Goal: Task Accomplishment & Management: Use online tool/utility

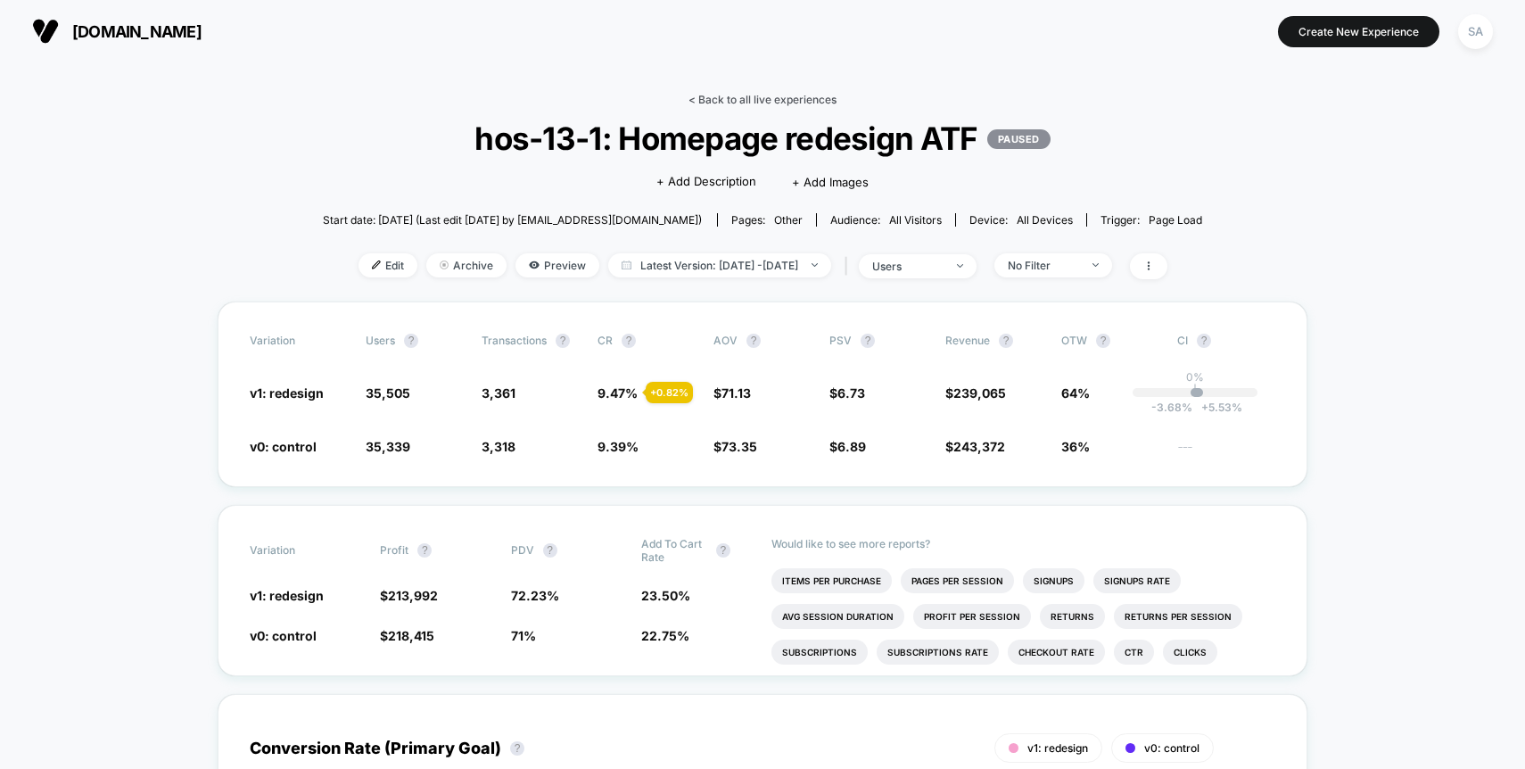
click at [779, 97] on link "< Back to all live experiences" at bounding box center [762, 99] width 148 height 13
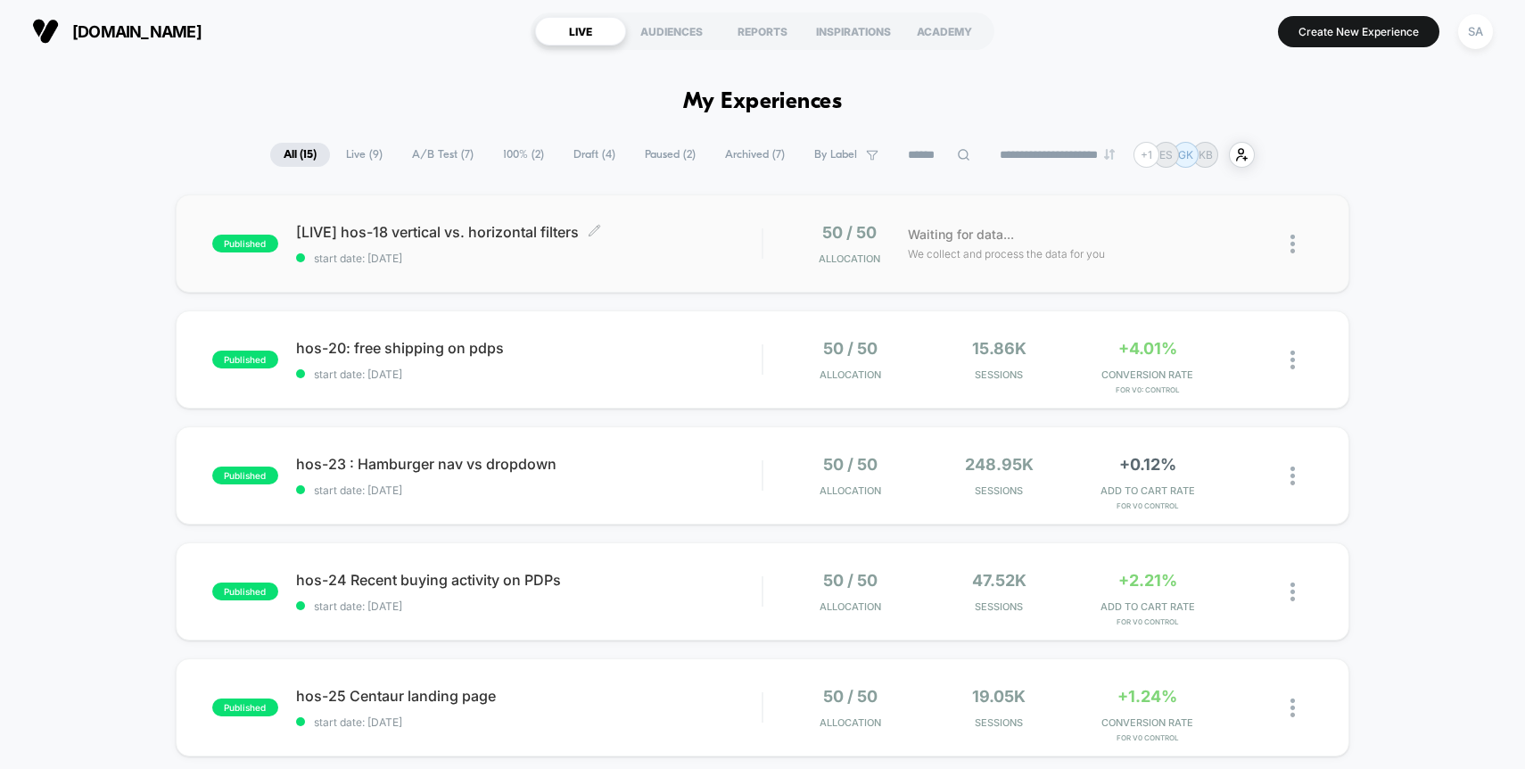
click at [514, 252] on span "start date: [DATE]" at bounding box center [529, 257] width 466 height 13
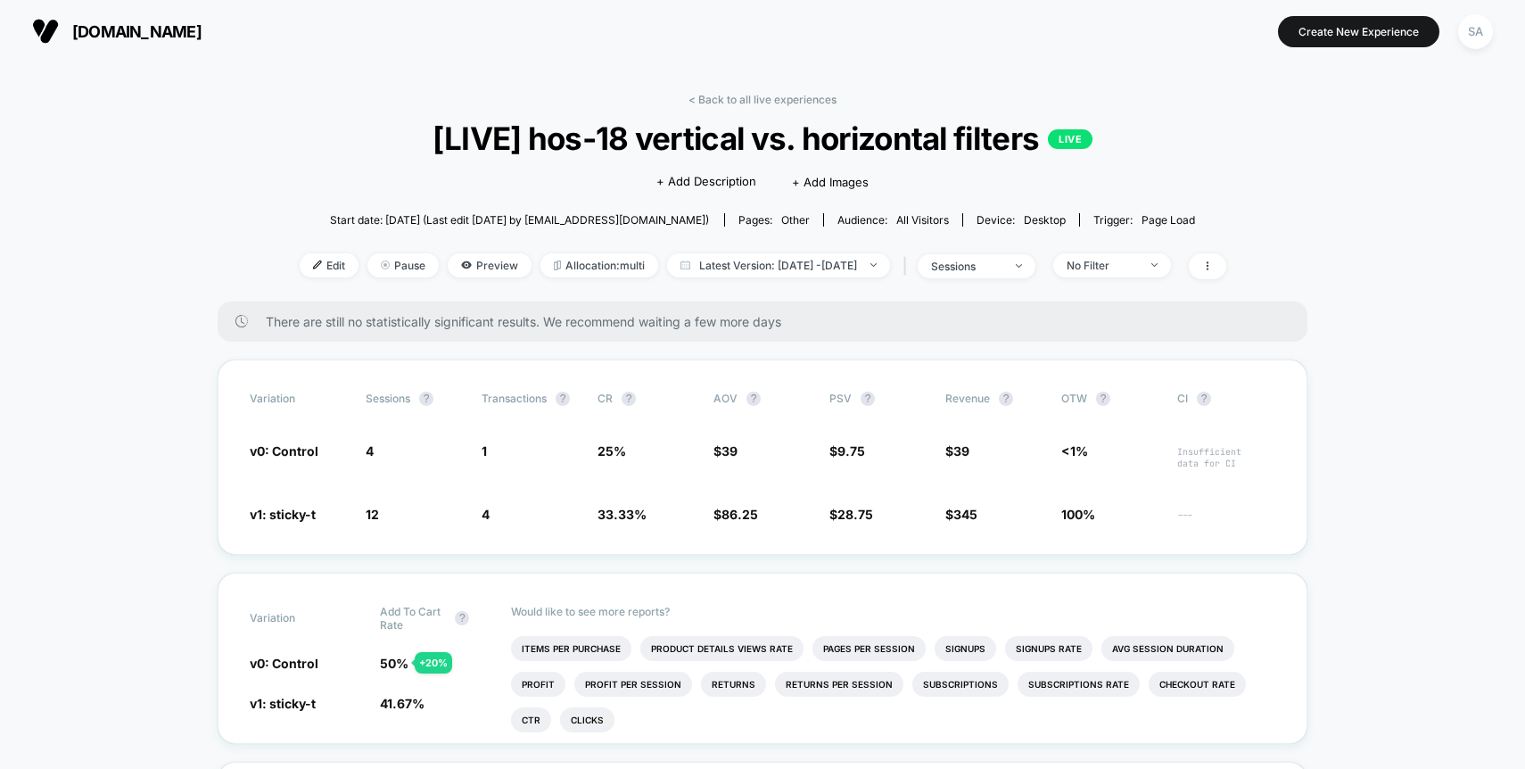
click at [921, 222] on span "All Visitors" at bounding box center [922, 219] width 53 height 13
click at [1049, 218] on span "desktop" at bounding box center [1045, 219] width 42 height 13
click at [1032, 268] on span "sessions" at bounding box center [976, 266] width 118 height 24
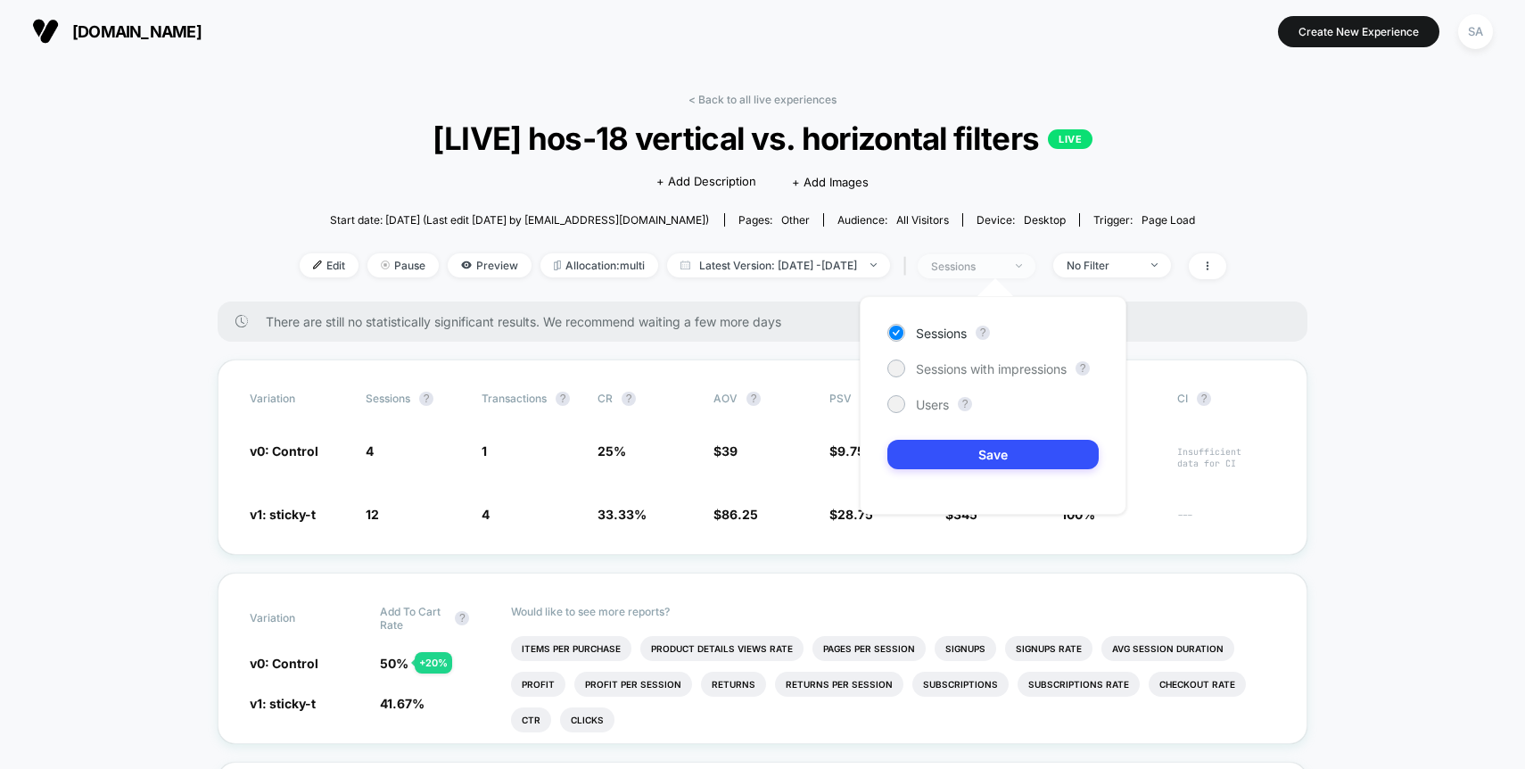
click at [1032, 268] on span "sessions" at bounding box center [976, 266] width 118 height 24
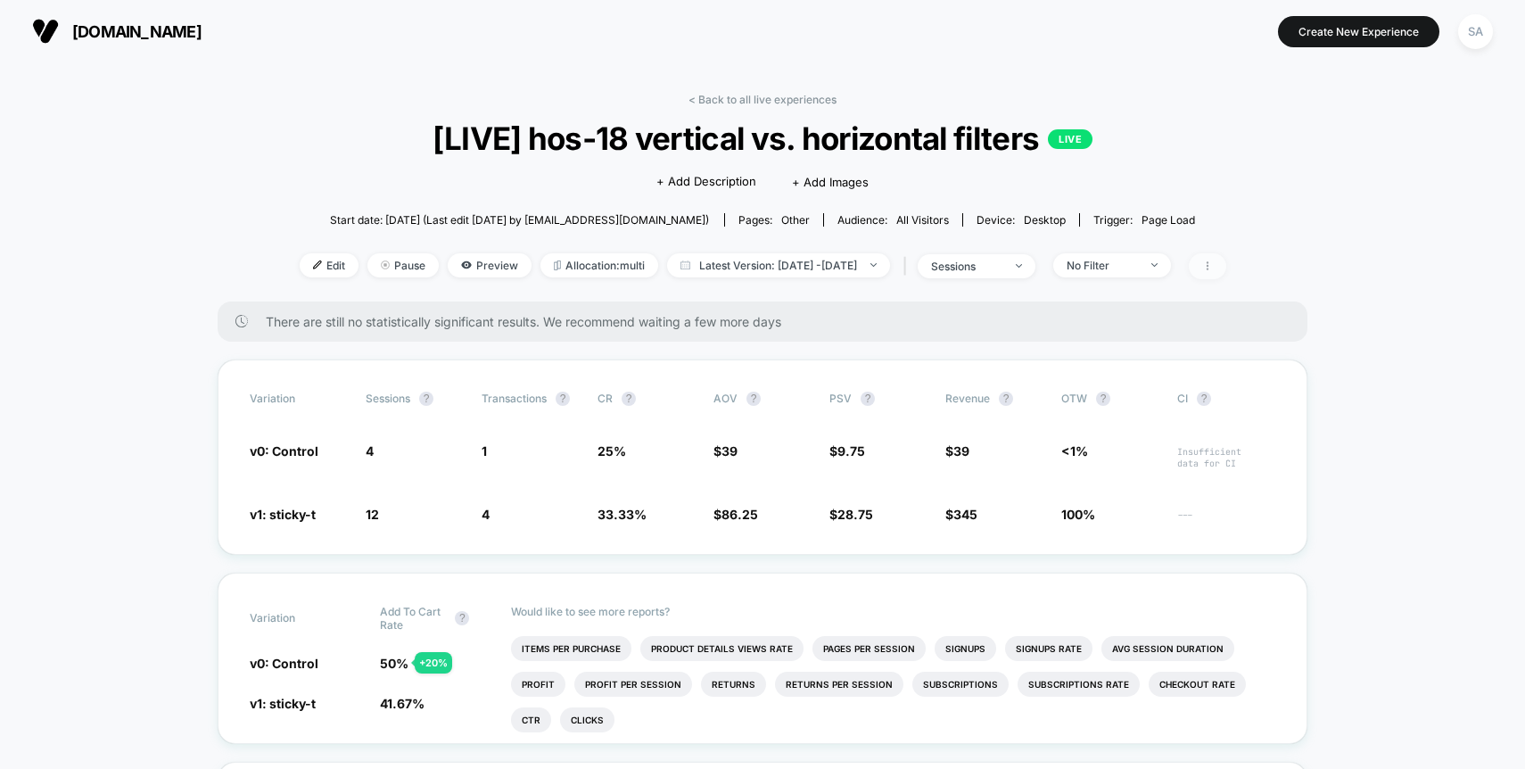
click at [1226, 274] on span at bounding box center [1206, 266] width 37 height 26
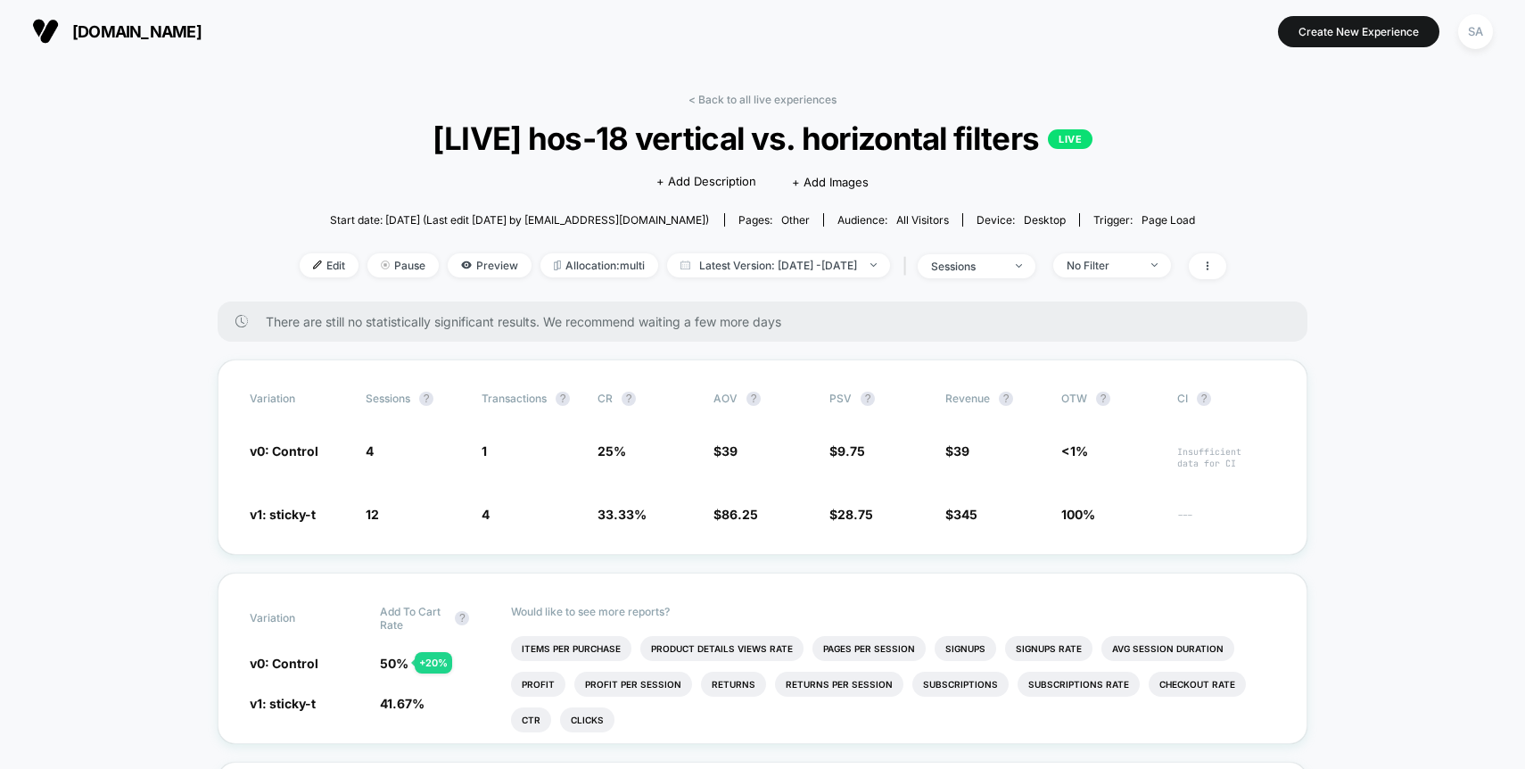
click at [868, 217] on div "Audience: All Visitors" at bounding box center [892, 219] width 111 height 13
click at [1213, 263] on icon at bounding box center [1207, 265] width 11 height 11
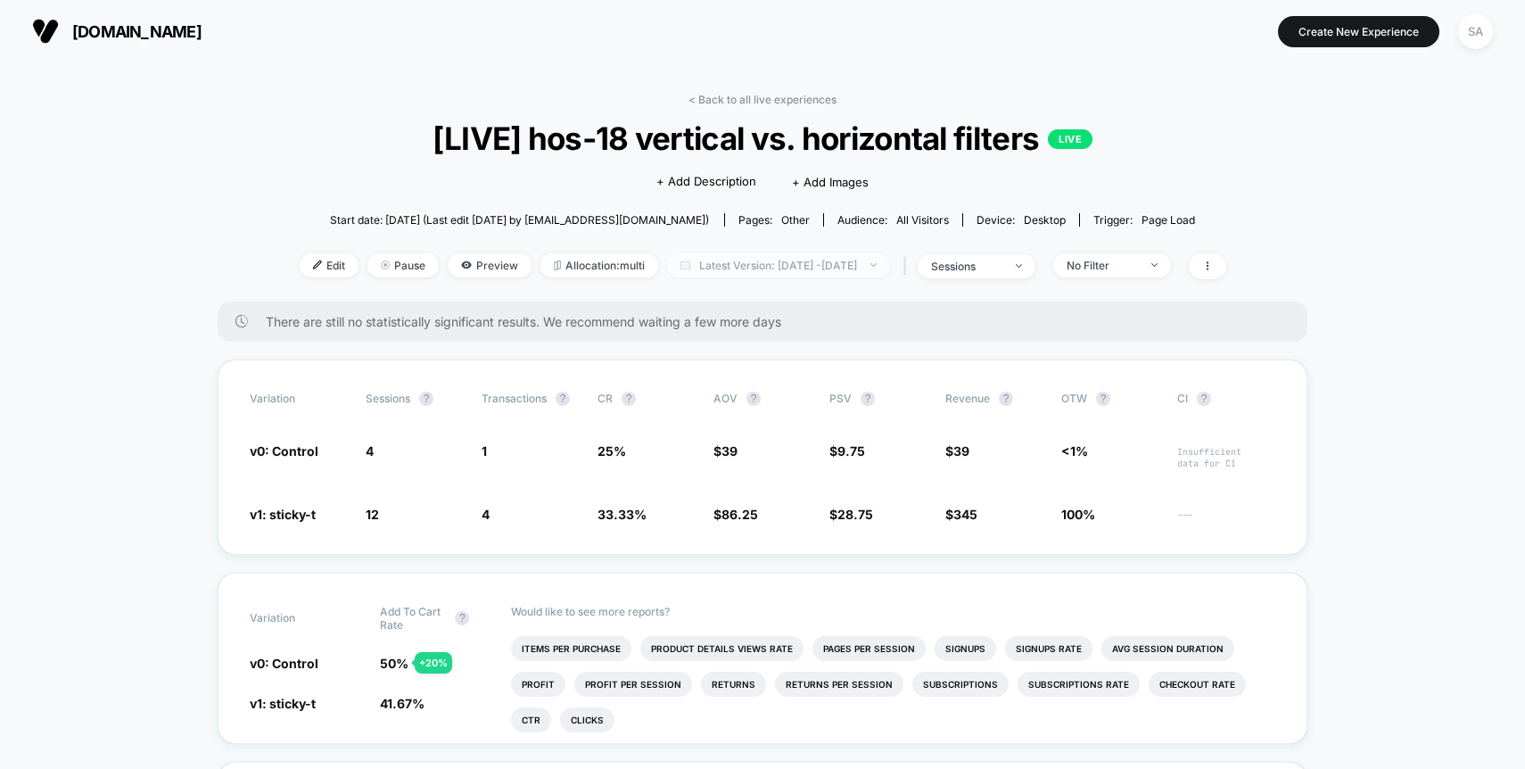
click at [871, 263] on span "Latest Version: [DATE] - [DATE]" at bounding box center [778, 265] width 223 height 24
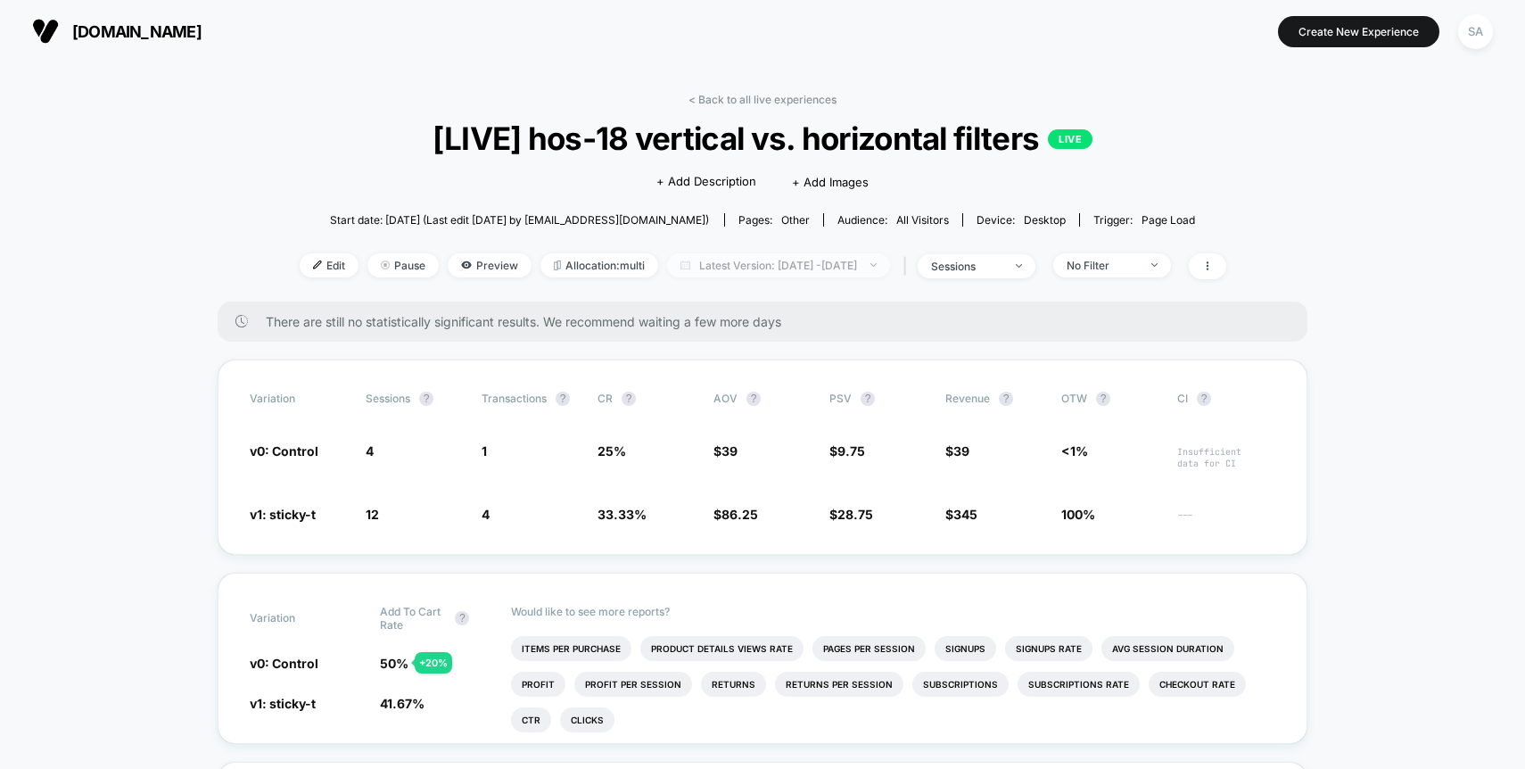
click at [755, 259] on span "Latest Version: [DATE] - [DATE]" at bounding box center [778, 265] width 223 height 24
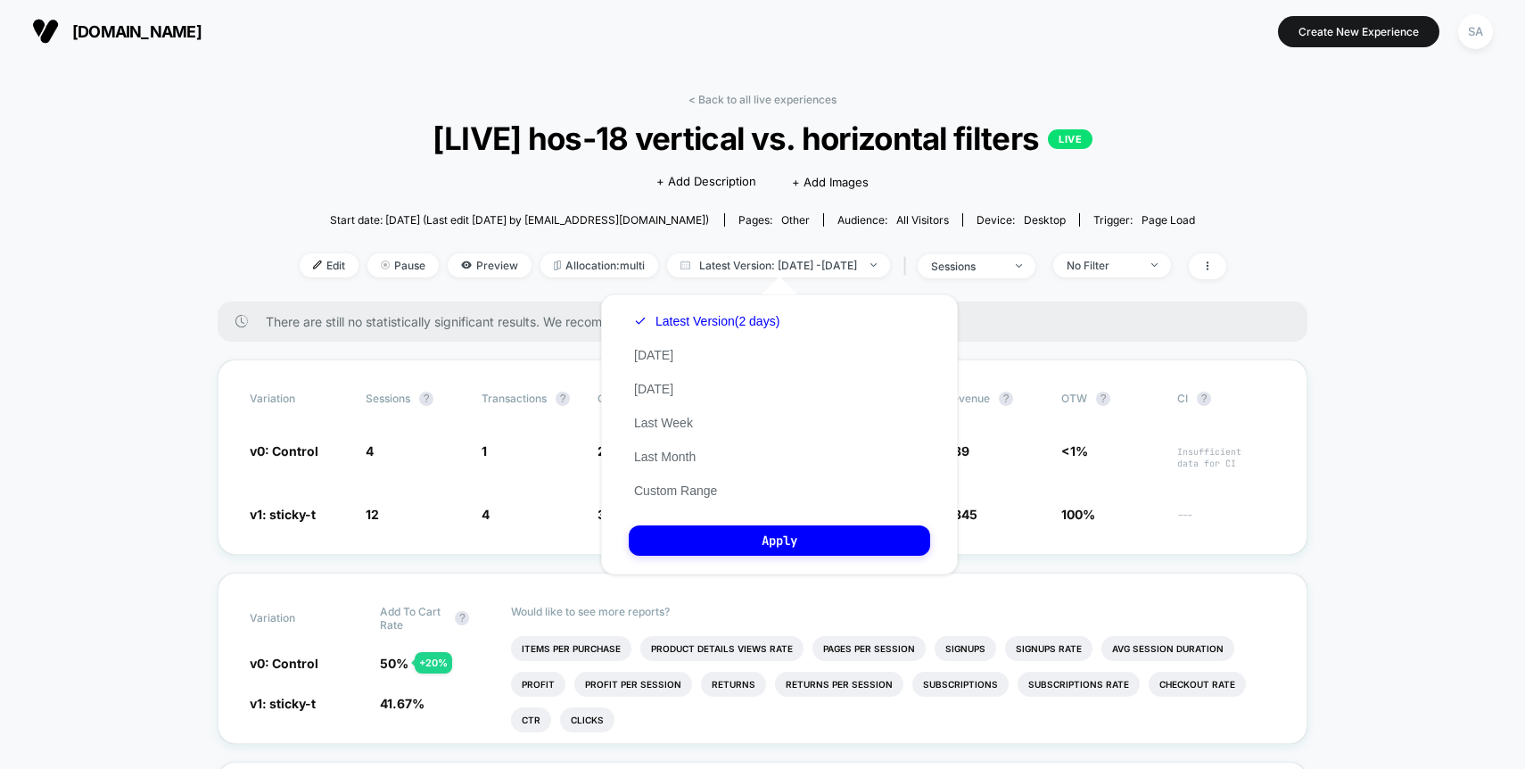
click at [419, 296] on div "< Back to all live experiences [LIVE] hos-18 vertical vs. horizontal filters LI…" at bounding box center [763, 197] width 926 height 209
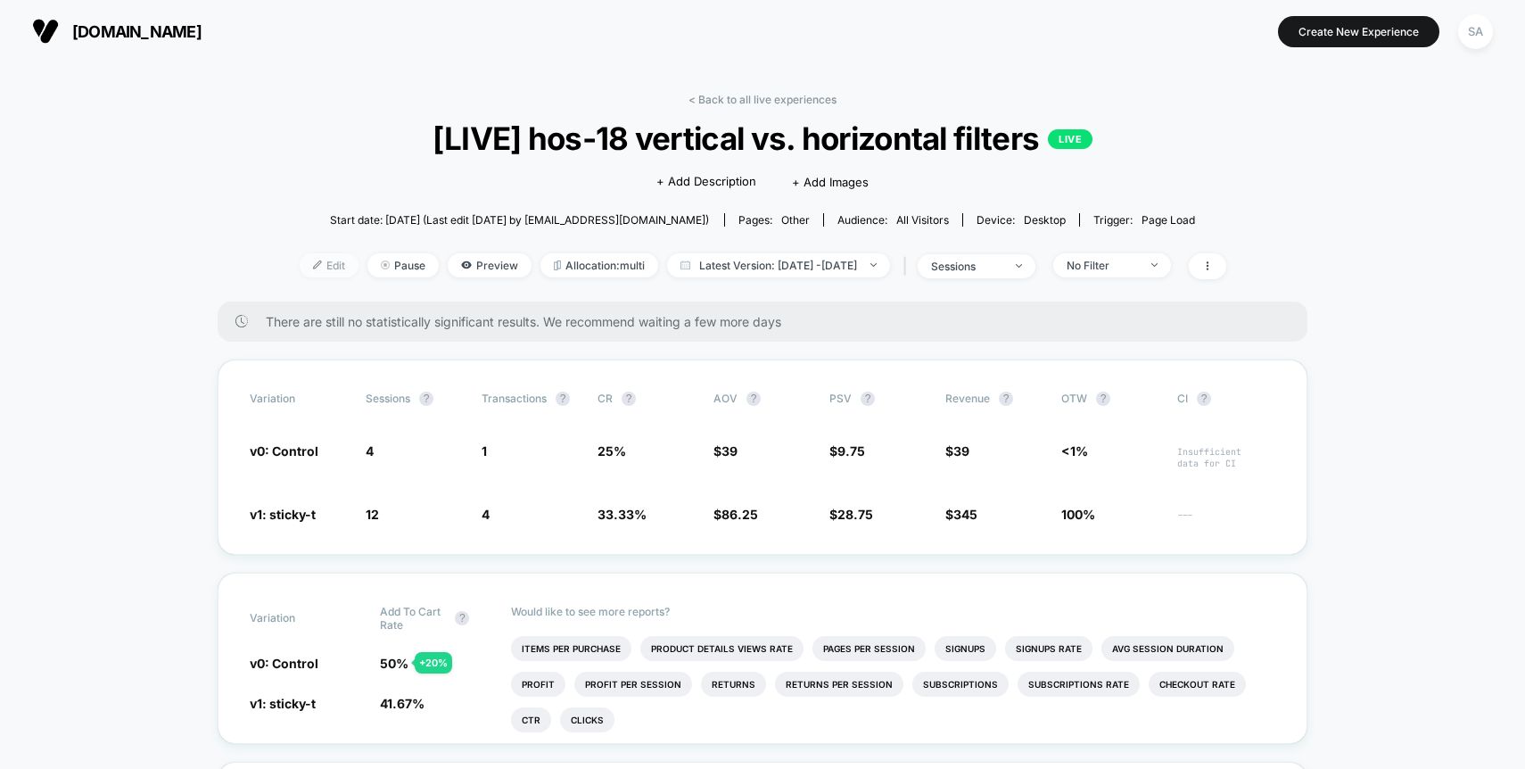
click at [304, 267] on span "Edit" at bounding box center [329, 265] width 59 height 24
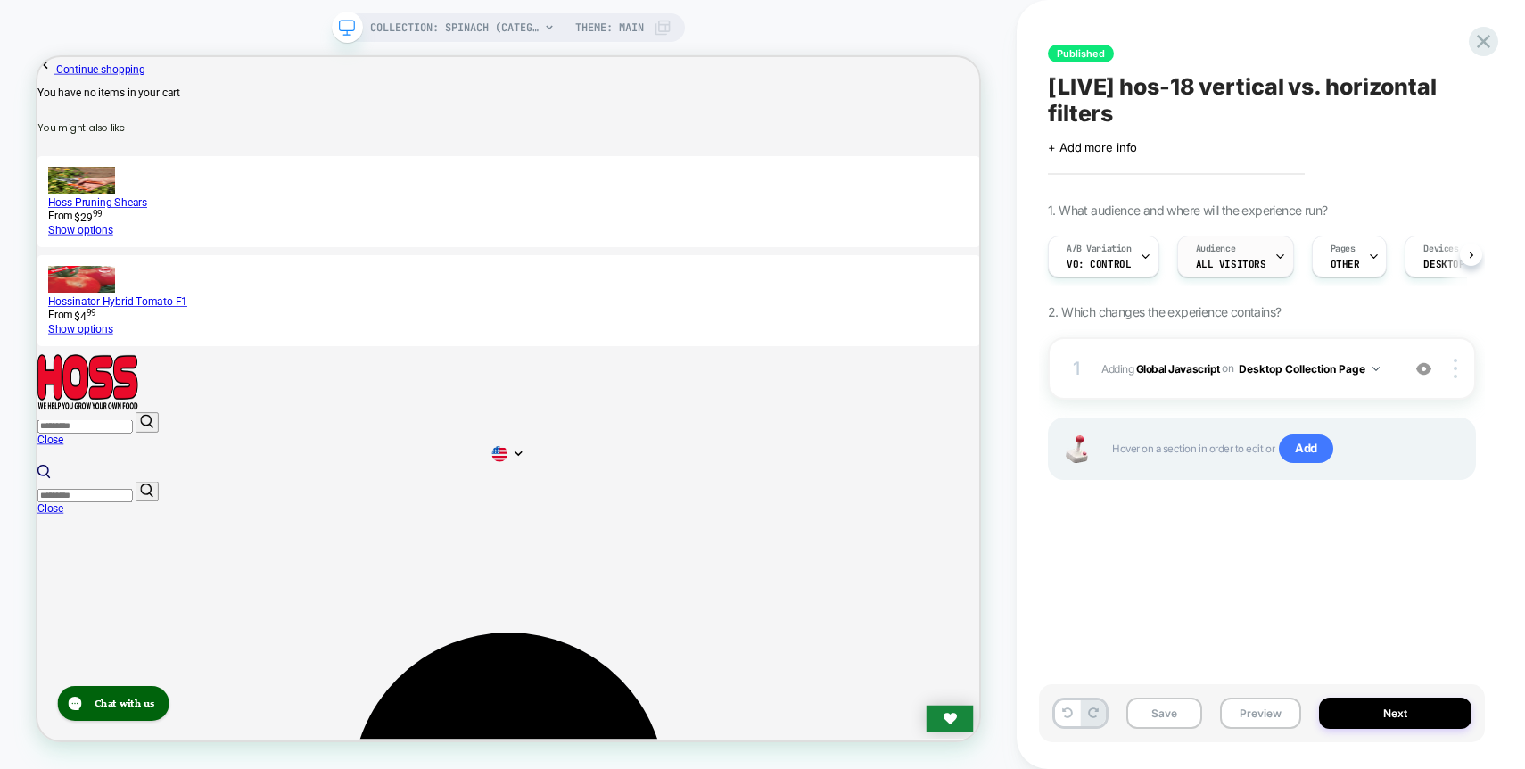
click at [1200, 256] on div "Audience All Visitors" at bounding box center [1231, 256] width 106 height 40
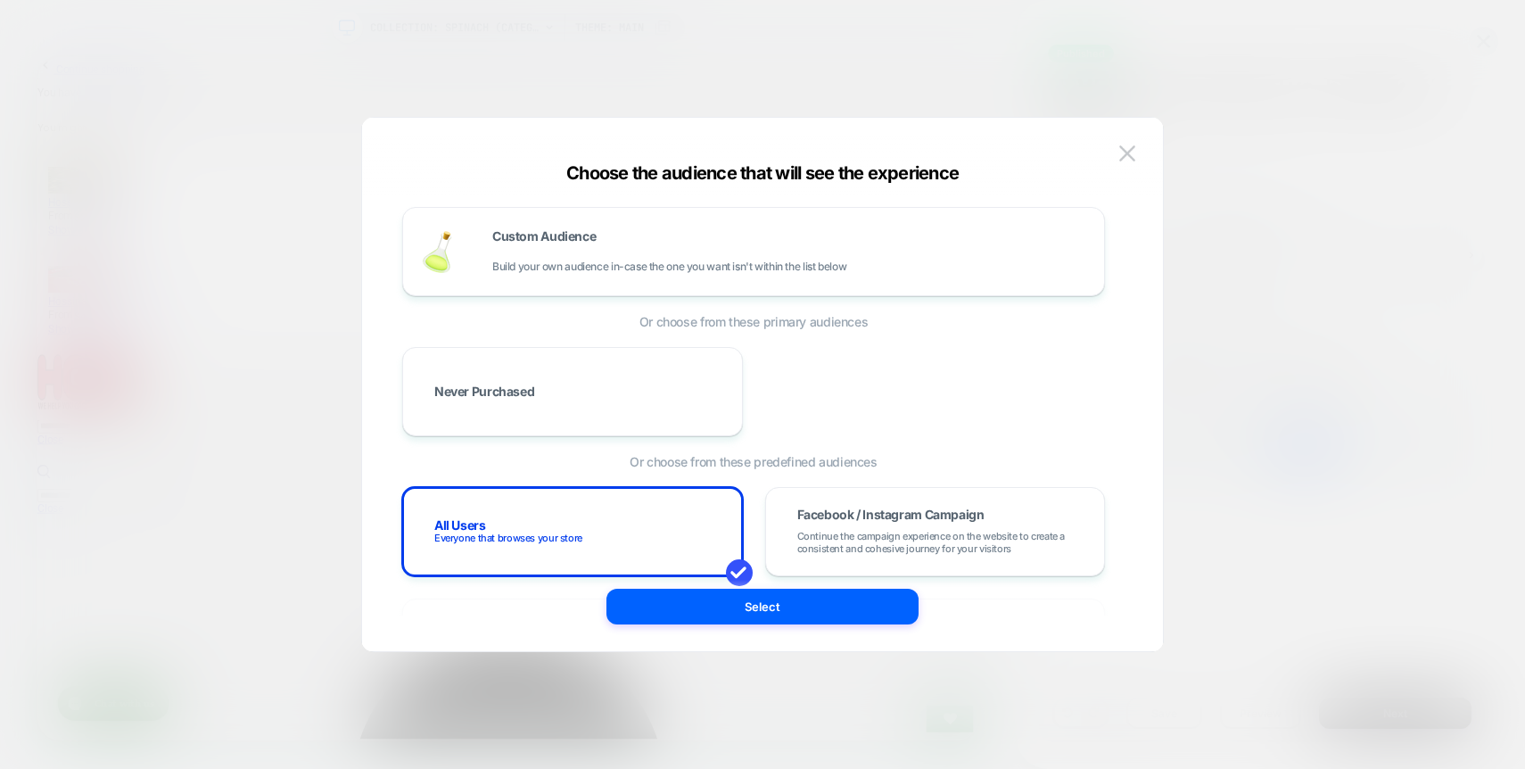
click at [163, 49] on div at bounding box center [762, 384] width 1525 height 769
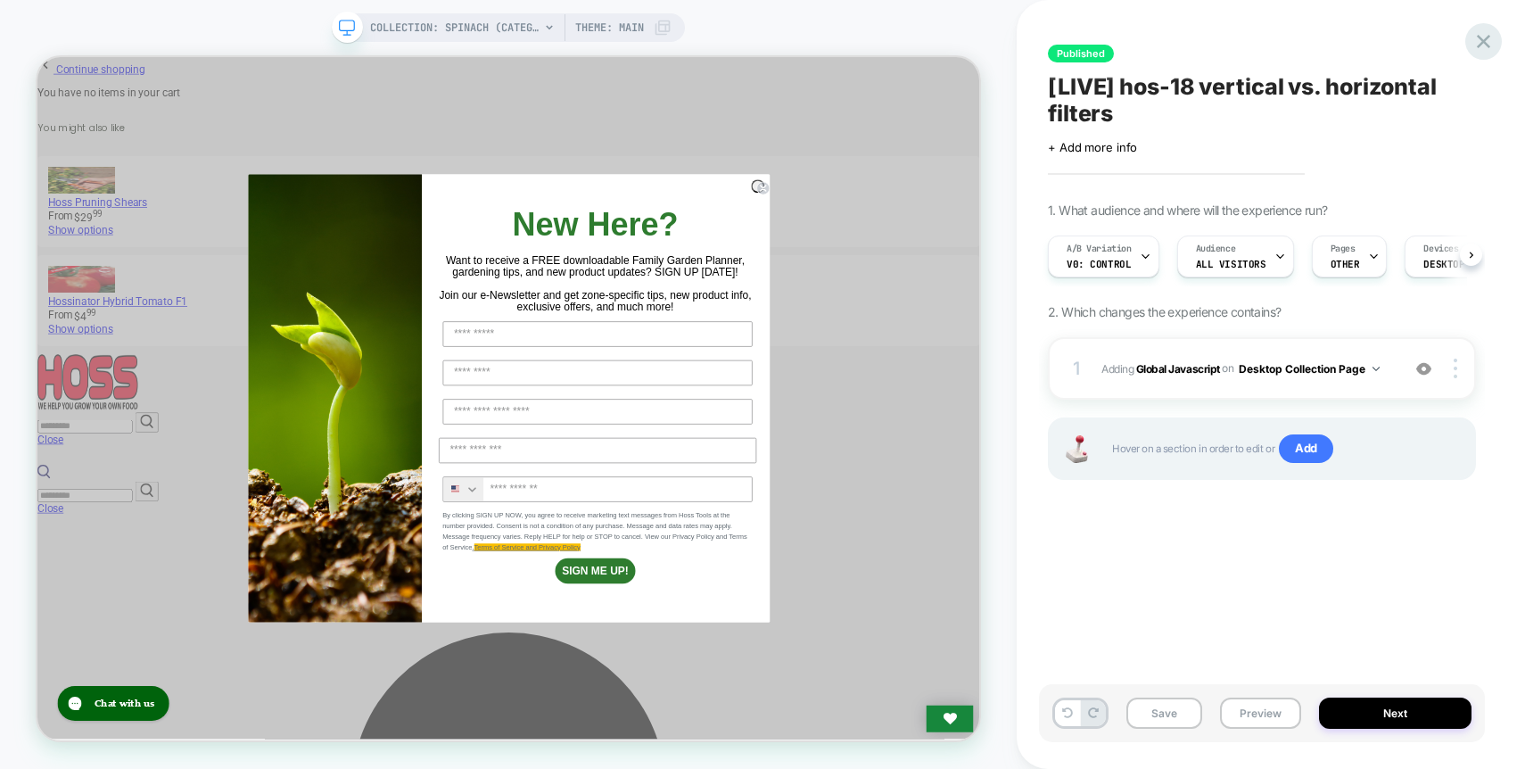
click at [1477, 37] on icon at bounding box center [1483, 41] width 24 height 24
